Goal: Information Seeking & Learning: Compare options

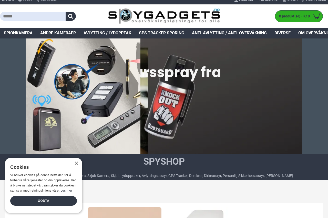
click at [76, 162] on div "×" at bounding box center [76, 164] width 4 height 4
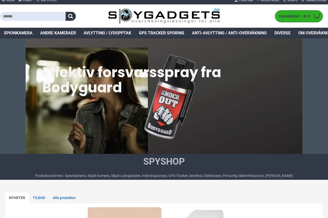
click at [124, 34] on span "Avlytting / Lydopptak" at bounding box center [108, 33] width 48 height 6
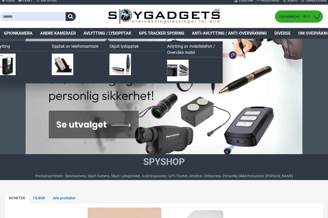
scroll to position [4, 0]
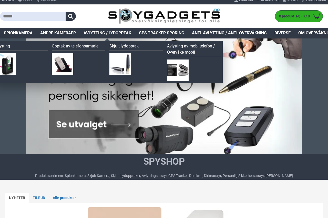
click at [16, 65] on img at bounding box center [5, 64] width 22 height 22
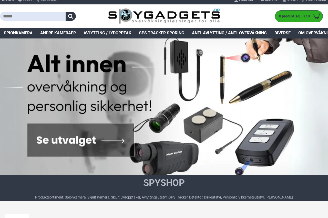
click at [69, 35] on span "Andre kameraer" at bounding box center [58, 33] width 36 height 6
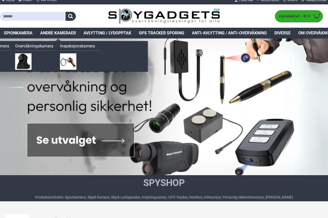
click at [28, 34] on span "Spionkamera" at bounding box center [18, 33] width 29 height 6
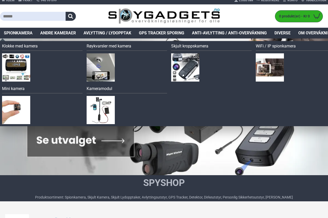
click at [20, 113] on img at bounding box center [16, 110] width 28 height 28
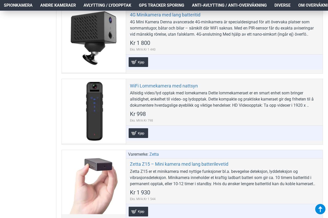
scroll to position [223, 0]
click at [26, 6] on span "Spionkamera" at bounding box center [18, 5] width 29 height 6
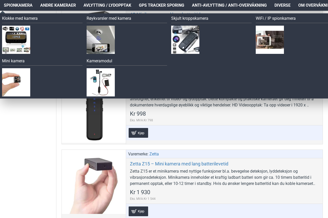
click at [27, 46] on img at bounding box center [16, 40] width 28 height 28
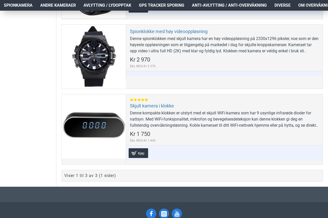
scroll to position [329, 0]
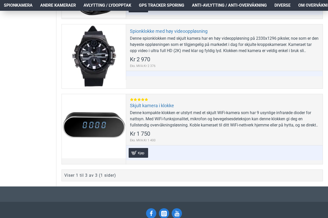
click at [264, 111] on div "Skjult kamera i klokke Denne kompakte klokken er utstyrt med et skjult WiFi-kam…" at bounding box center [224, 129] width 197 height 70
click at [259, 119] on div "Denne kompakte klokken er utstyrt med et skjult WiFi-kamera som har 9 usynlige …" at bounding box center [224, 119] width 189 height 18
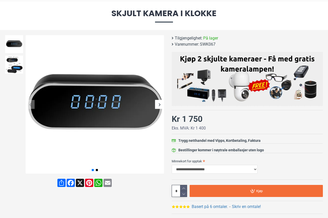
scroll to position [37, 0]
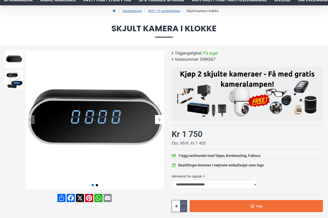
click at [22, 81] on img at bounding box center [14, 80] width 18 height 18
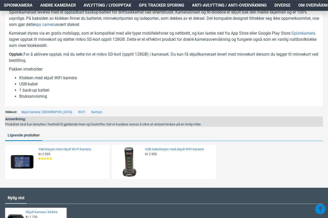
scroll to position [318, 0]
click at [30, 161] on img at bounding box center [22, 162] width 30 height 30
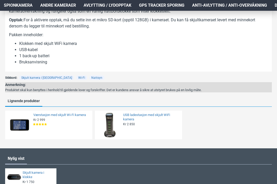
scroll to position [350, 0]
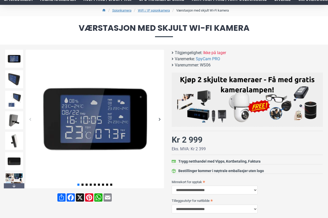
scroll to position [34, 0]
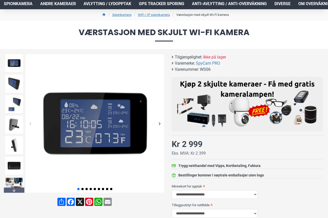
click at [18, 84] on img at bounding box center [14, 84] width 18 height 18
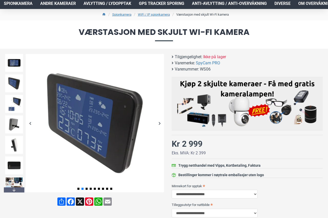
click at [19, 108] on img at bounding box center [14, 104] width 18 height 18
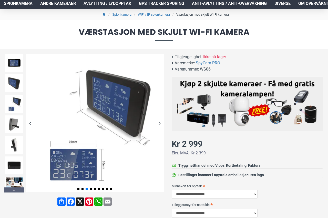
click at [19, 127] on img at bounding box center [14, 124] width 18 height 18
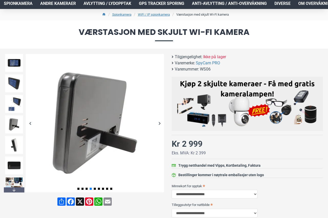
click at [19, 146] on img at bounding box center [14, 145] width 18 height 18
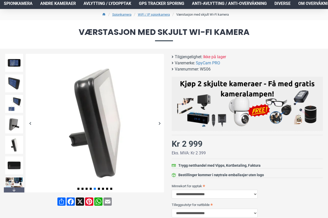
click at [17, 168] on img at bounding box center [14, 165] width 18 height 18
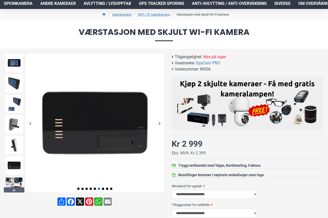
click at [20, 182] on img at bounding box center [14, 186] width 18 height 18
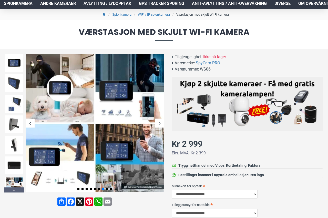
click at [16, 184] on div "Next slide" at bounding box center [14, 189] width 21 height 5
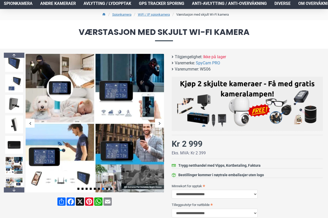
click at [18, 184] on img at bounding box center [14, 186] width 18 height 18
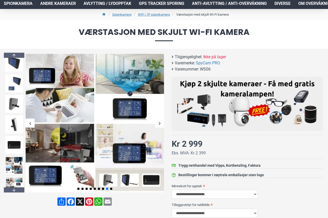
click at [14, 184] on div "Next slide" at bounding box center [14, 189] width 21 height 5
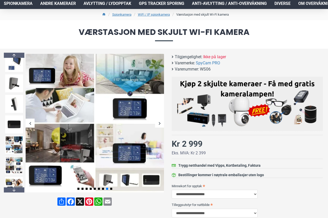
click at [19, 180] on img at bounding box center [14, 186] width 18 height 18
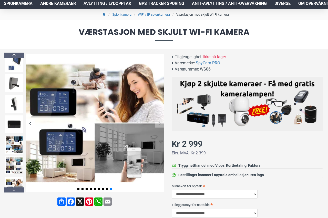
click at [17, 184] on div "Next slide" at bounding box center [14, 189] width 21 height 5
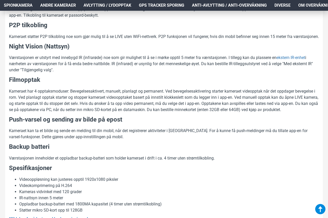
scroll to position [366, 0]
